Goal: Check status: Check status

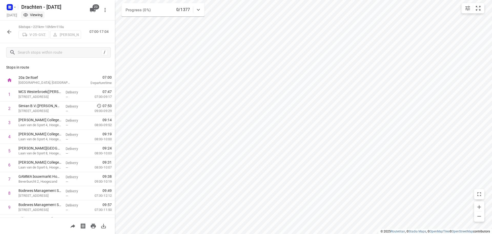
scroll to position [359, 0]
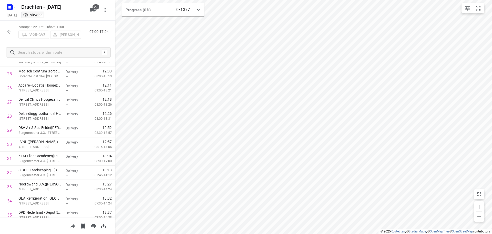
click at [13, 33] on button "button" at bounding box center [9, 32] width 10 height 10
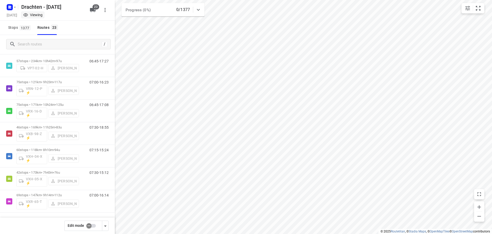
scroll to position [372, 0]
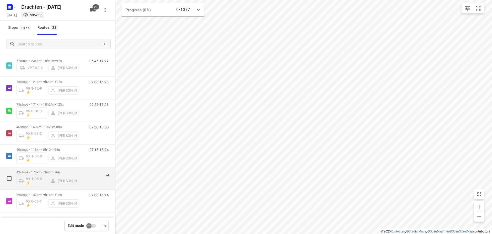
click at [52, 170] on p "42 stops • 173km • 7h43m • 76u" at bounding box center [47, 172] width 63 height 4
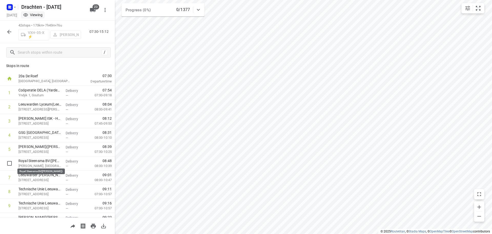
scroll to position [0, 0]
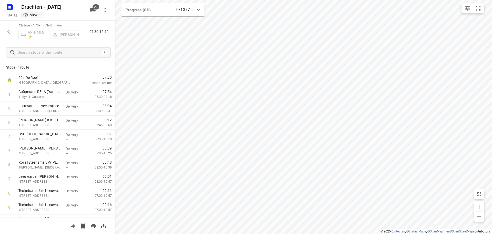
click at [9, 33] on icon "button" at bounding box center [9, 32] width 4 height 4
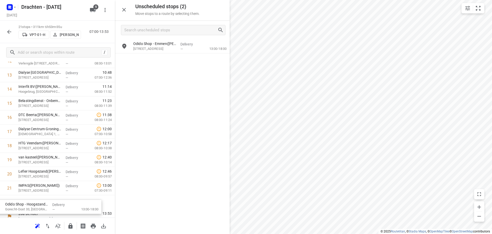
scroll to position [213, 0]
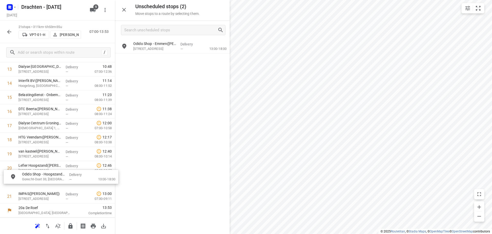
drag, startPoint x: 182, startPoint y: 48, endPoint x: 70, endPoint y: 180, distance: 172.7
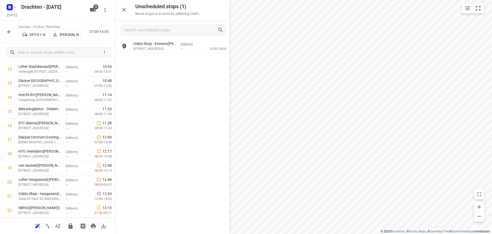
scroll to position [209, 0]
